Goal: Information Seeking & Learning: Understand process/instructions

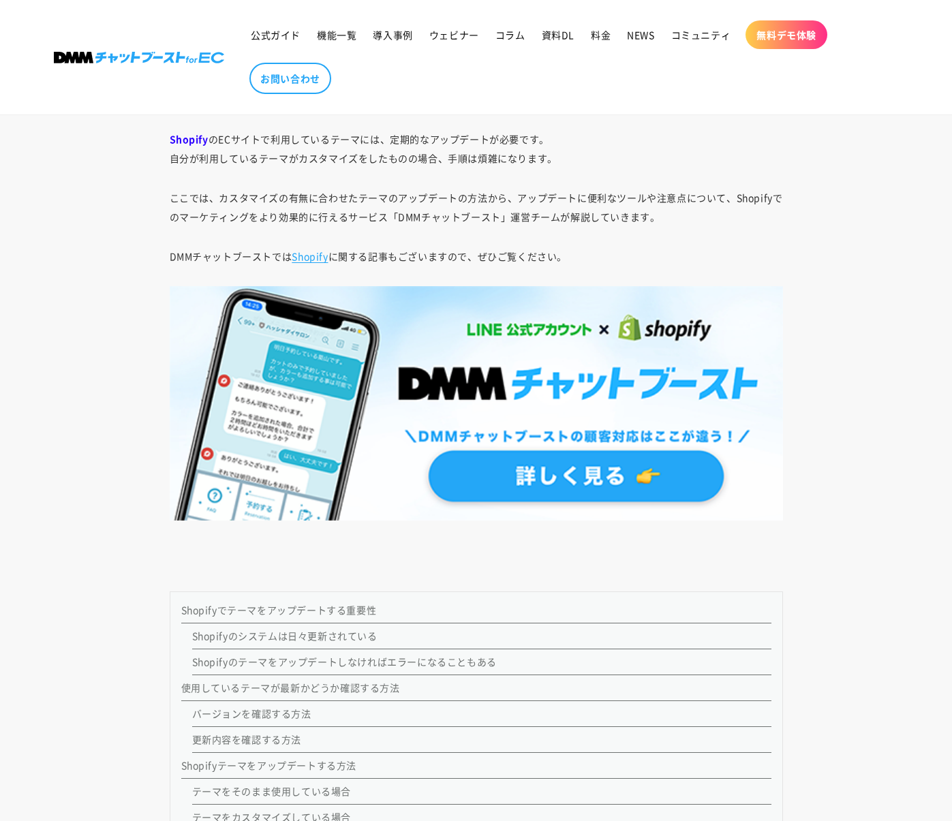
scroll to position [828, 0]
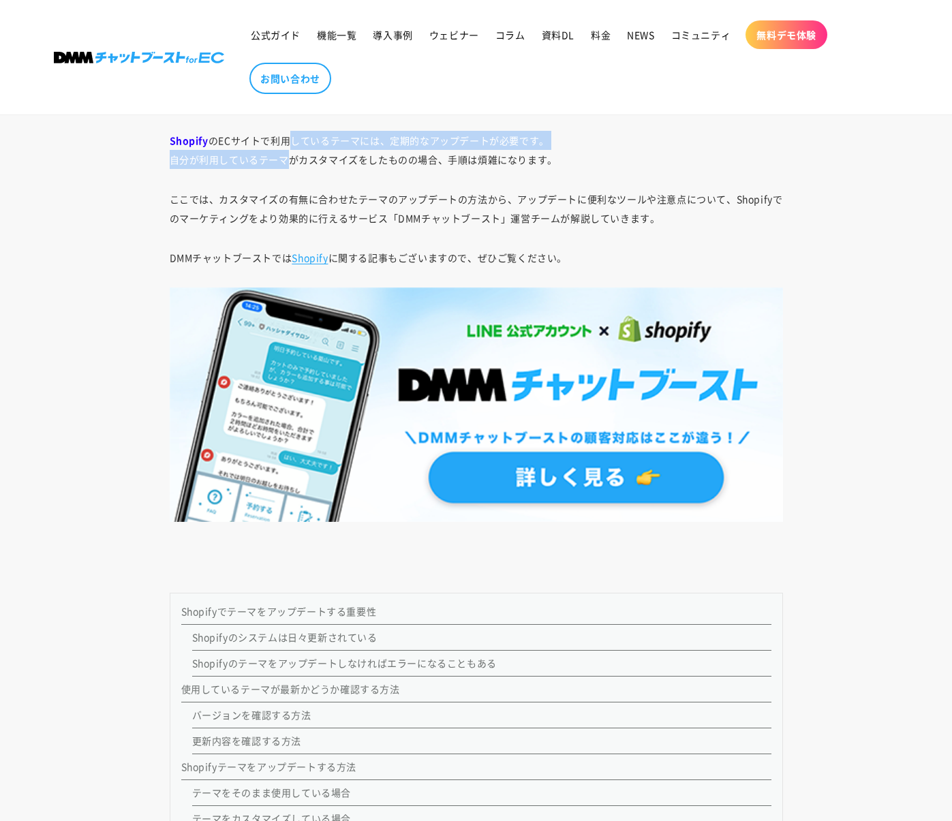
drag, startPoint x: 285, startPoint y: 146, endPoint x: 294, endPoint y: 161, distance: 16.8
click at [294, 161] on p "Shopify のECサイトで利用しているテーマには、定期的なアップデートが必要です。 自分が利用しているテーマがカスタマイズをしたものの場合、手順は煩雑にな…" at bounding box center [476, 150] width 613 height 38
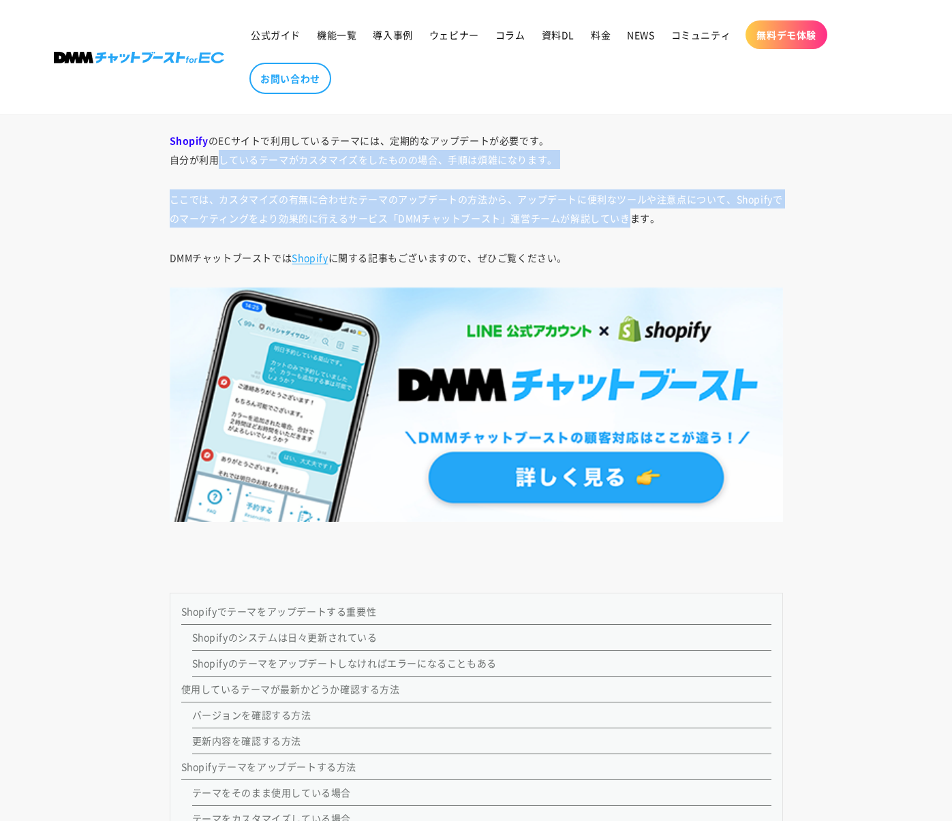
drag, startPoint x: 217, startPoint y: 161, endPoint x: 636, endPoint y: 214, distance: 422.3
click at [589, 215] on p "ここでは、カスタマイズの有無に合わせたテーマのアップデートの方法から、アップデートに便利なツールや注意点について、Shopifyでのマーケティングをより効果的…" at bounding box center [476, 208] width 613 height 38
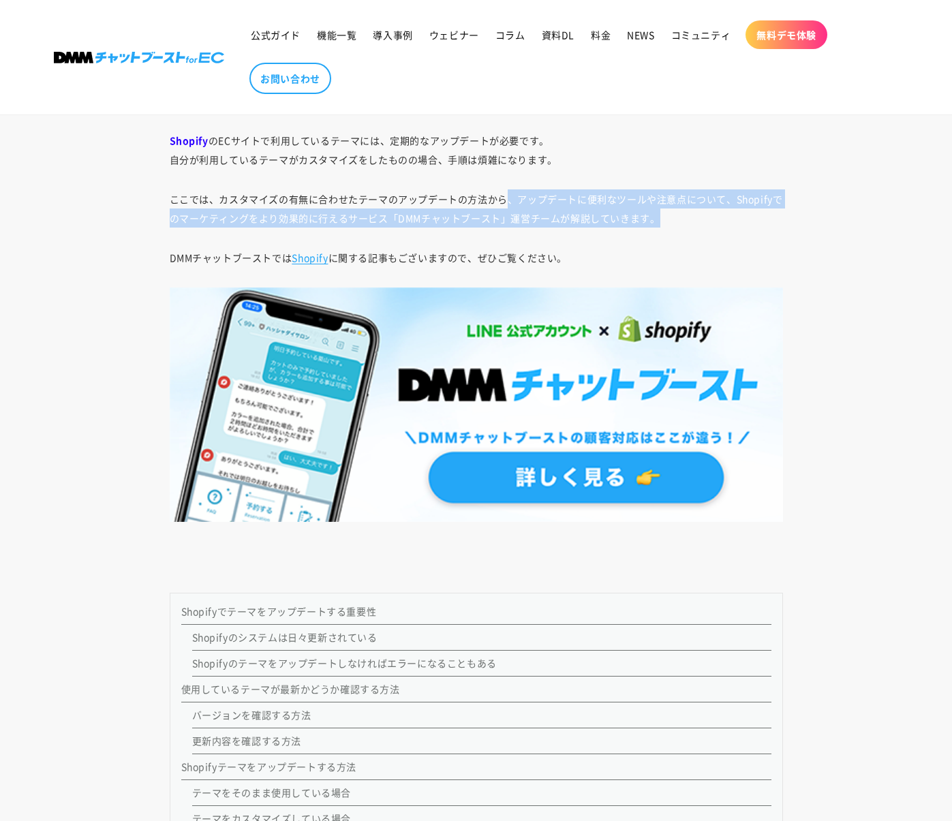
drag, startPoint x: 508, startPoint y: 204, endPoint x: 458, endPoint y: 212, distance: 49.7
click at [692, 215] on p "ここでは、カスタマイズの有無に合わせたテーマのアップデートの方法から、アップデートに便利なツールや注意点について、Shopifyでのマーケティングをより効果的…" at bounding box center [476, 208] width 613 height 38
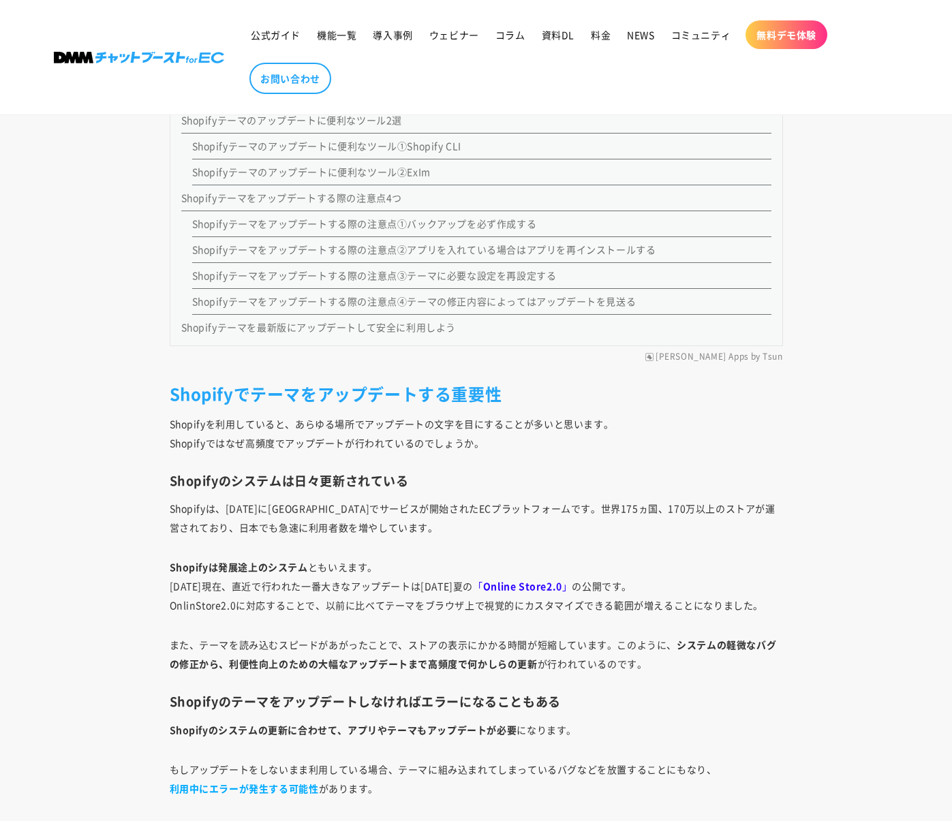
scroll to position [1548, 0]
